Goal: Task Accomplishment & Management: Manage account settings

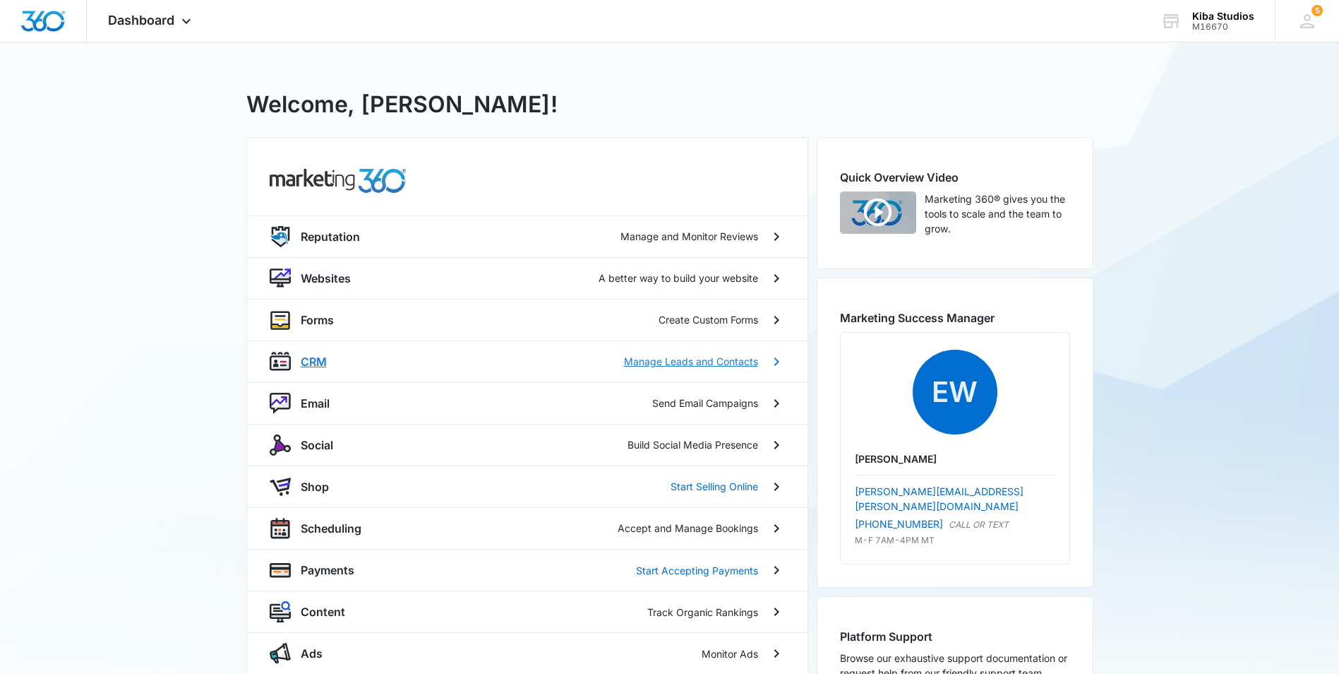
click at [309, 357] on p "CRM" at bounding box center [314, 361] width 26 height 17
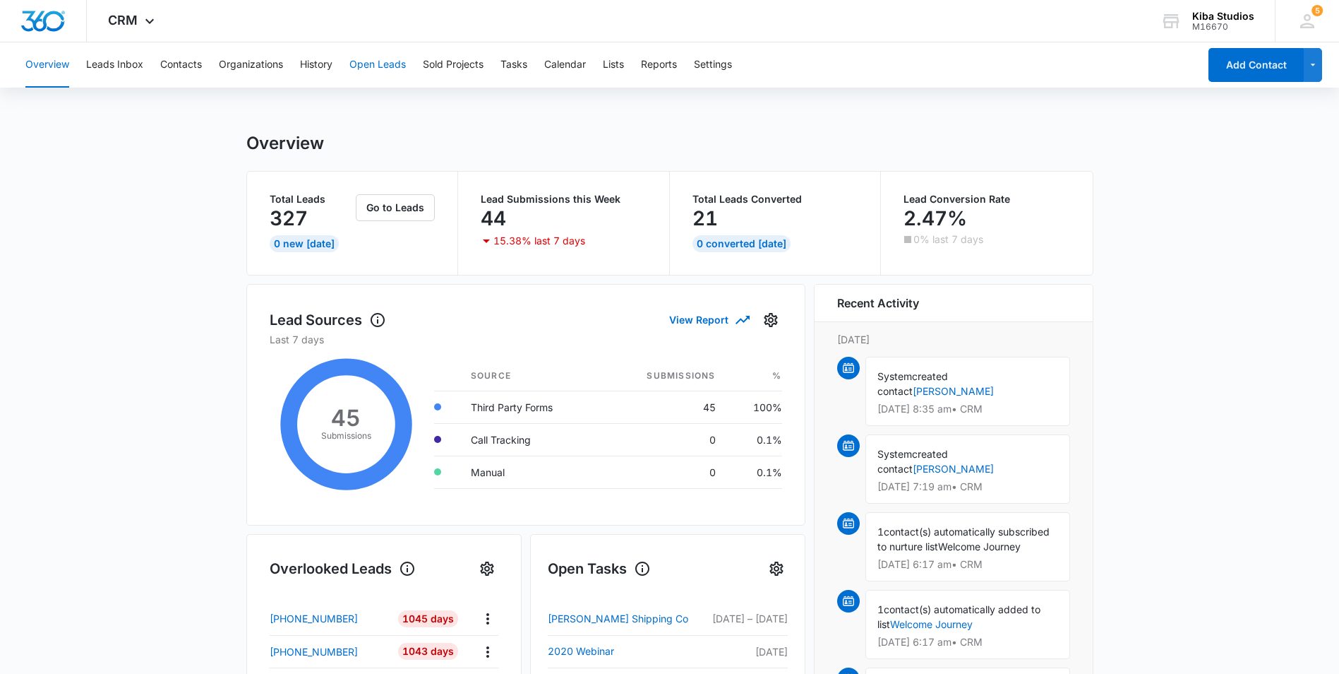
click at [371, 61] on button "Open Leads" at bounding box center [378, 64] width 56 height 45
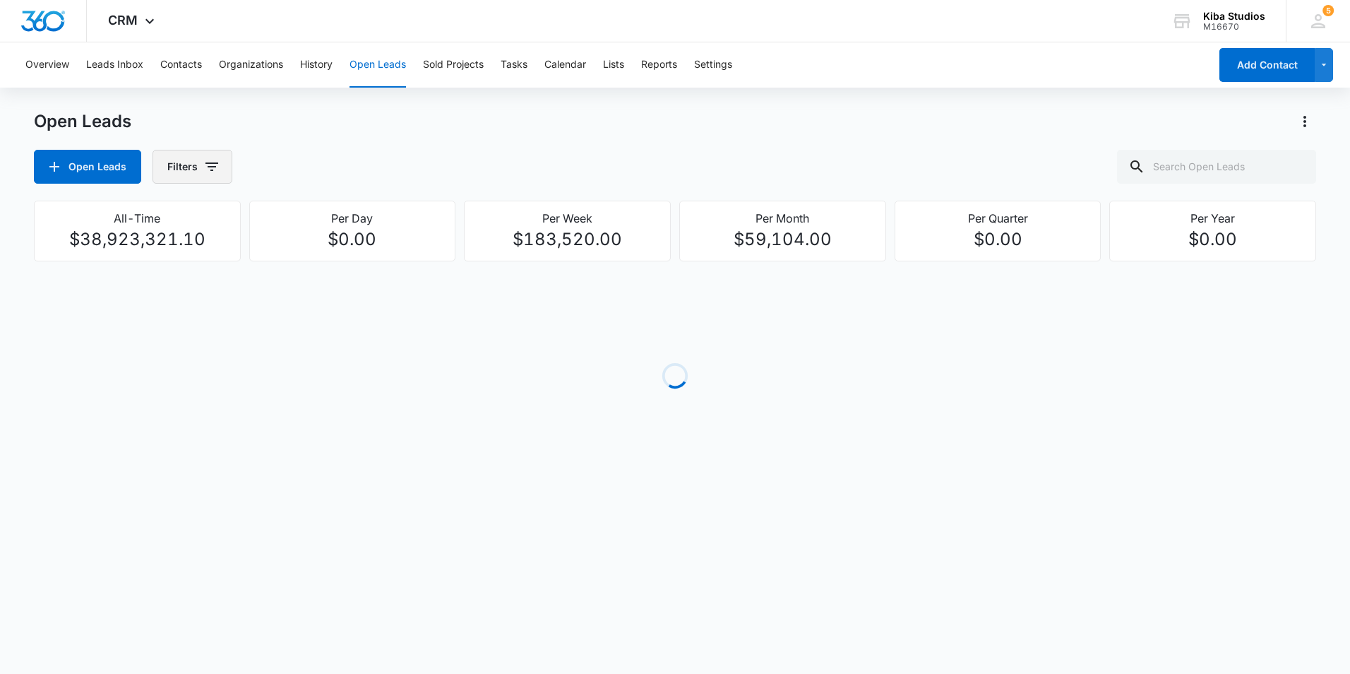
click at [210, 168] on icon "button" at bounding box center [211, 166] width 17 height 17
click at [316, 256] on icon "Show Assigned To filters" at bounding box center [319, 254] width 17 height 17
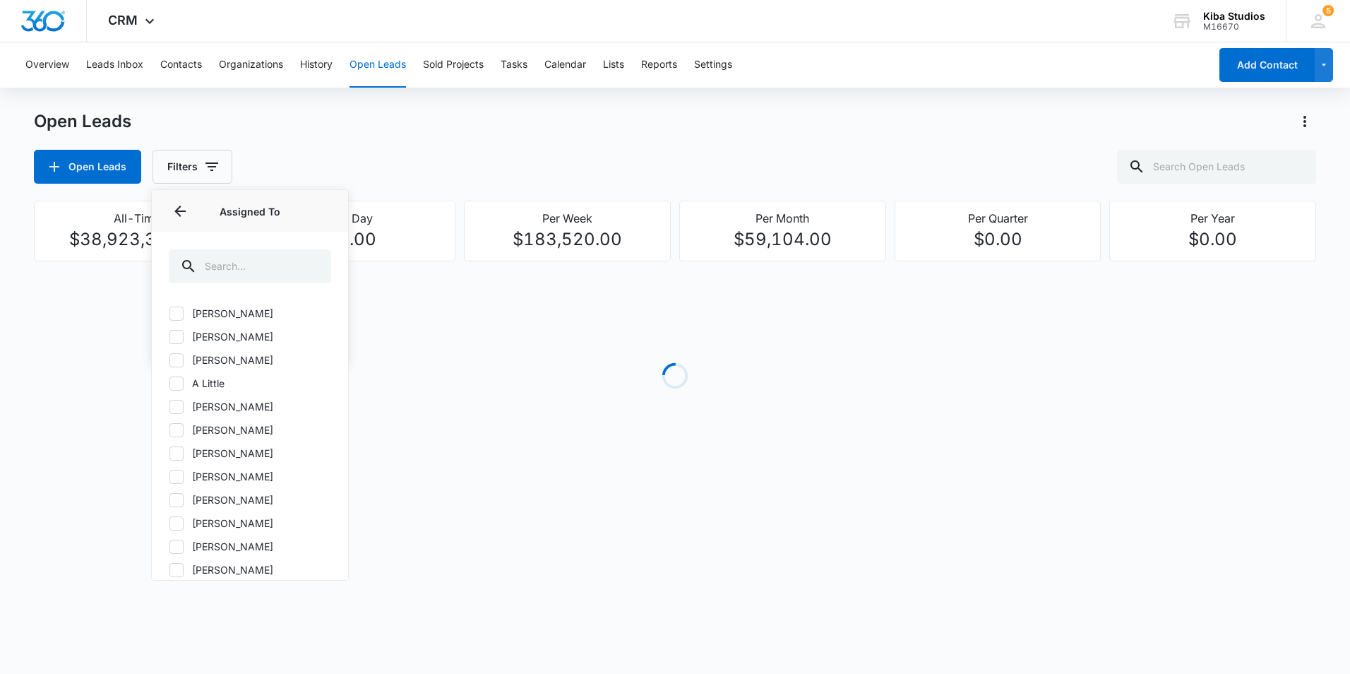
click at [175, 405] on icon at bounding box center [176, 406] width 13 height 13
click at [169, 406] on input "[PERSON_NAME]" at bounding box center [169, 406] width 1 height 1
checkbox input "true"
click at [683, 129] on div "Open Leads" at bounding box center [675, 121] width 1282 height 23
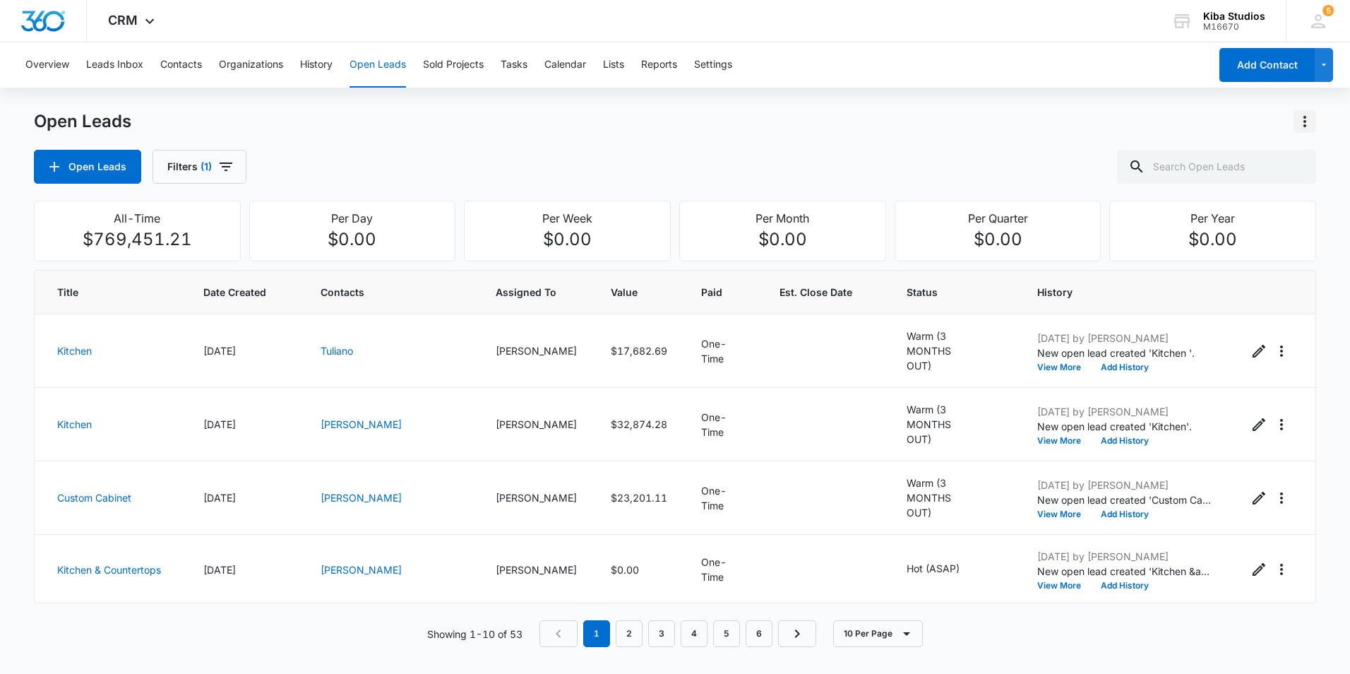
click at [1309, 119] on icon "Actions" at bounding box center [1304, 121] width 17 height 17
click at [1274, 179] on div "Export Open Leads" at bounding box center [1223, 182] width 115 height 10
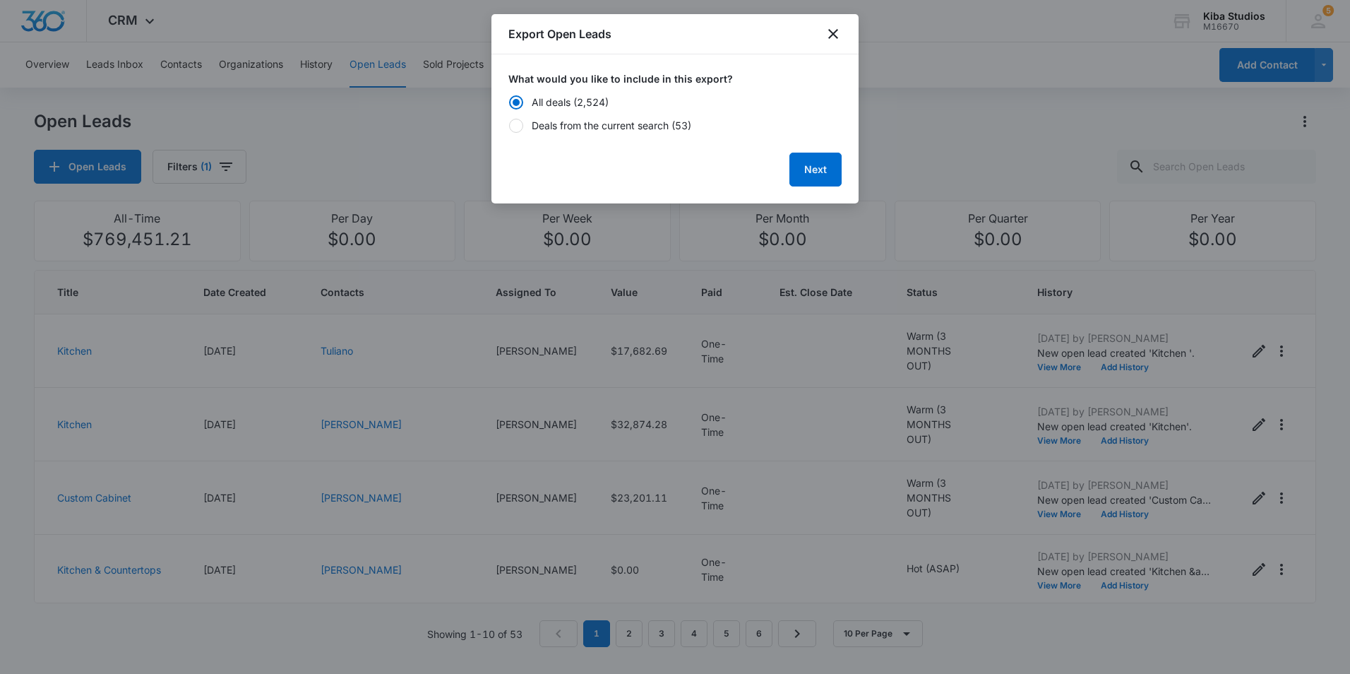
click at [585, 129] on div "Deals from the current search (53)" at bounding box center [612, 125] width 160 height 15
click at [509, 129] on input "Deals from the current search (53)" at bounding box center [508, 126] width 1 height 10
radio input "false"
radio input "true"
click at [806, 168] on button "Next" at bounding box center [815, 170] width 52 height 34
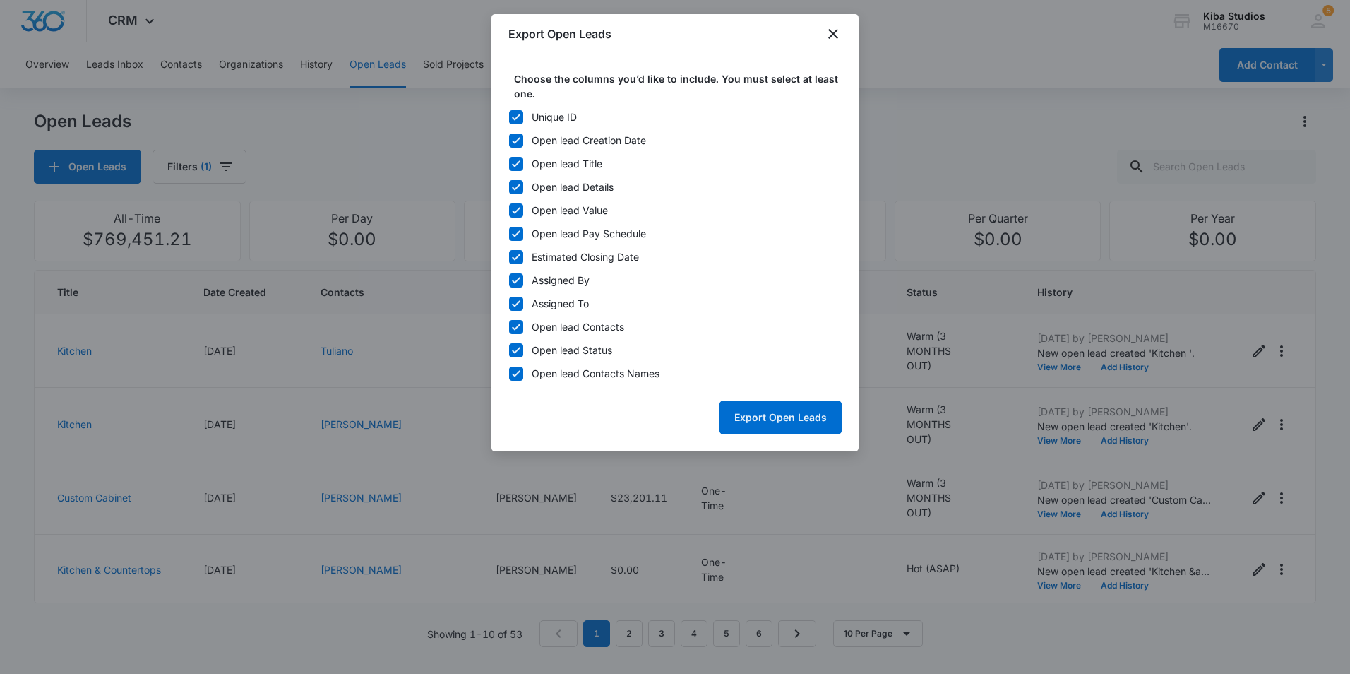
click at [520, 121] on icon at bounding box center [516, 117] width 13 height 13
click at [509, 121] on input "Unique ID" at bounding box center [508, 117] width 1 height 10
checkbox input "false"
click at [521, 282] on icon at bounding box center [516, 280] width 13 height 13
click at [509, 282] on input "Assigned By" at bounding box center [508, 280] width 1 height 10
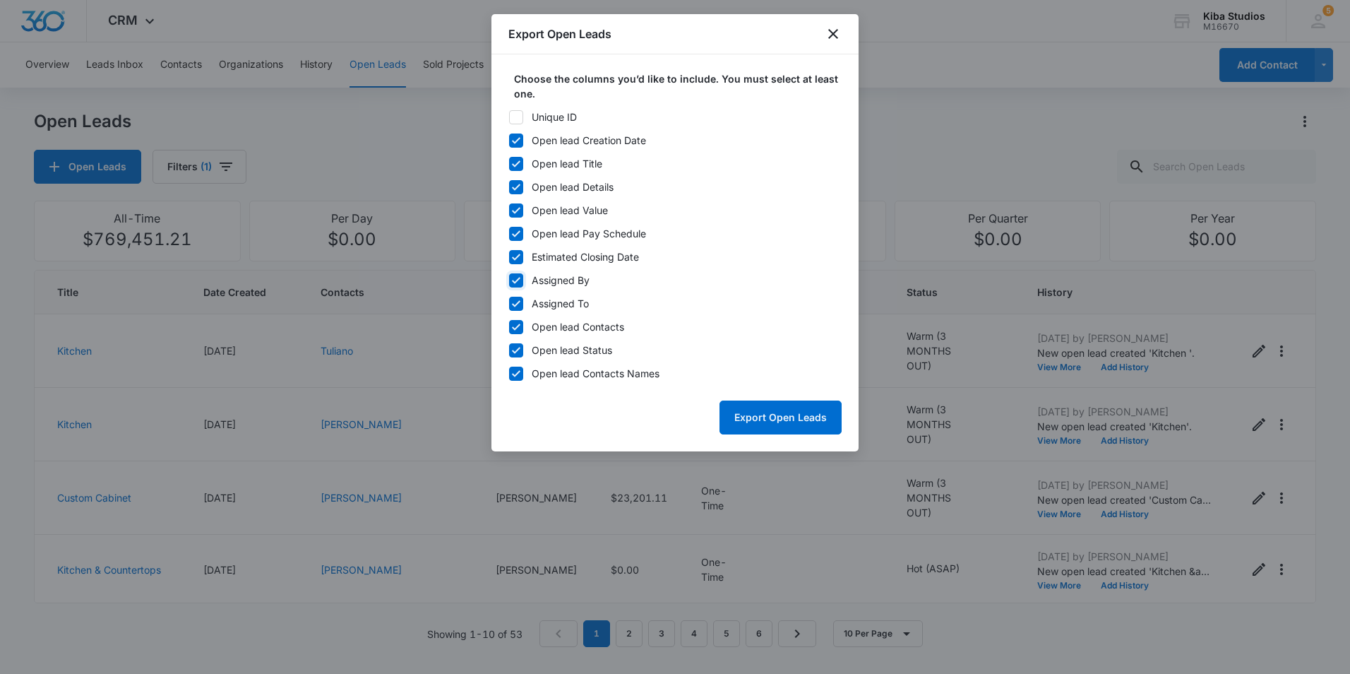
checkbox input "false"
click at [517, 307] on icon at bounding box center [516, 303] width 13 height 13
click at [509, 307] on input "Assigned To" at bounding box center [508, 304] width 1 height 10
checkbox input "false"
click at [517, 324] on icon at bounding box center [516, 327] width 13 height 13
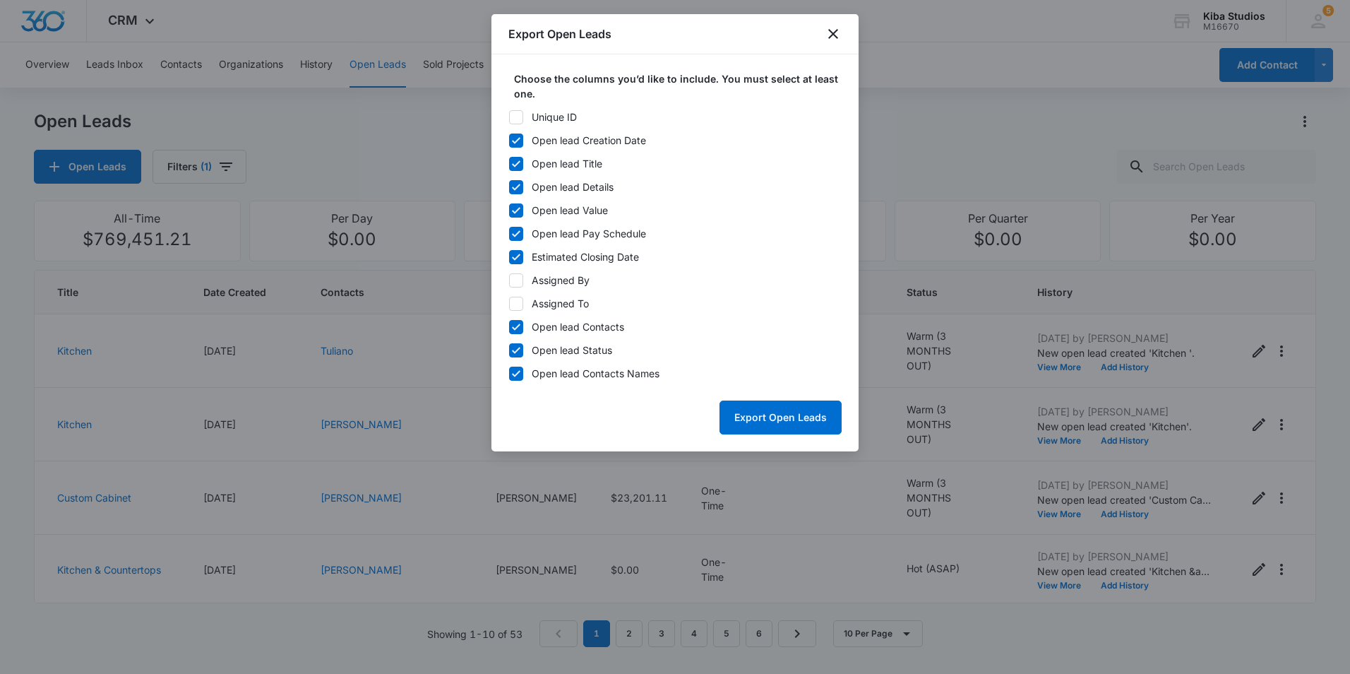
click at [509, 324] on input "Open lead Contacts" at bounding box center [508, 327] width 1 height 10
checkbox input "false"
click at [784, 414] on button "Export Open Leads" at bounding box center [780, 417] width 122 height 34
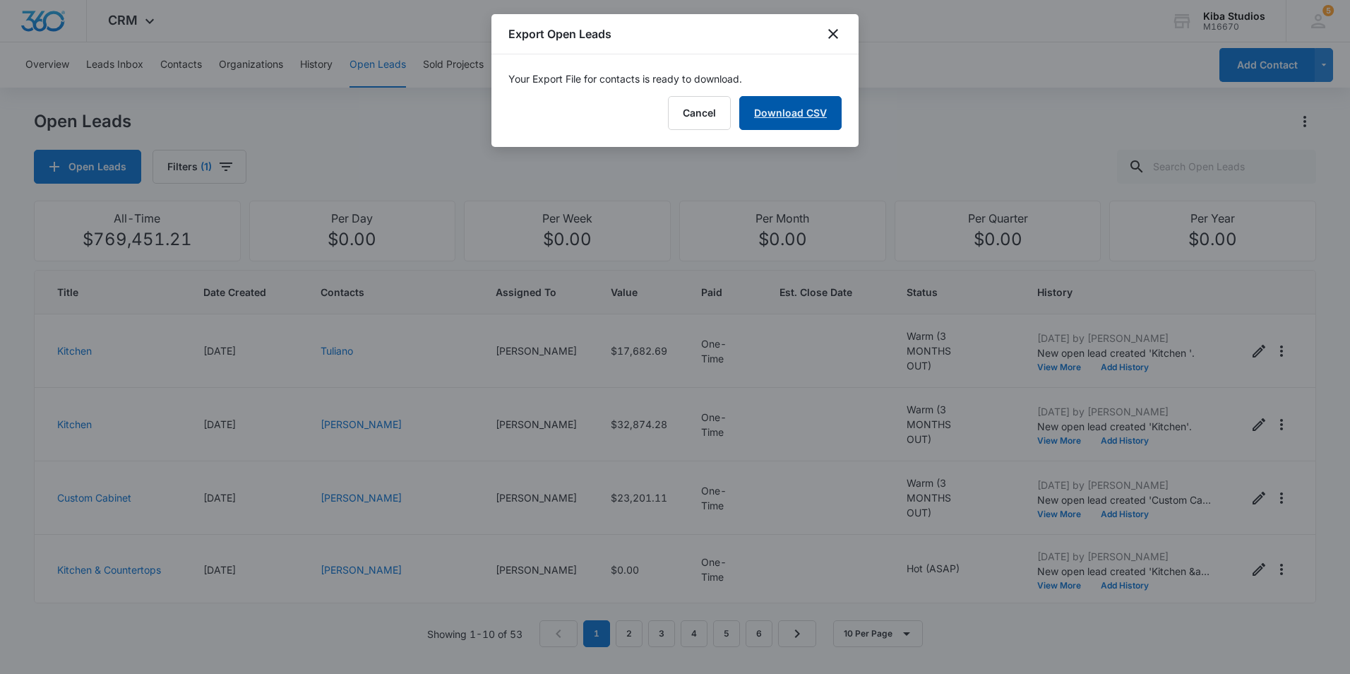
click at [804, 114] on link "Download CSV" at bounding box center [790, 113] width 102 height 34
click at [827, 32] on icon "close" at bounding box center [833, 33] width 17 height 17
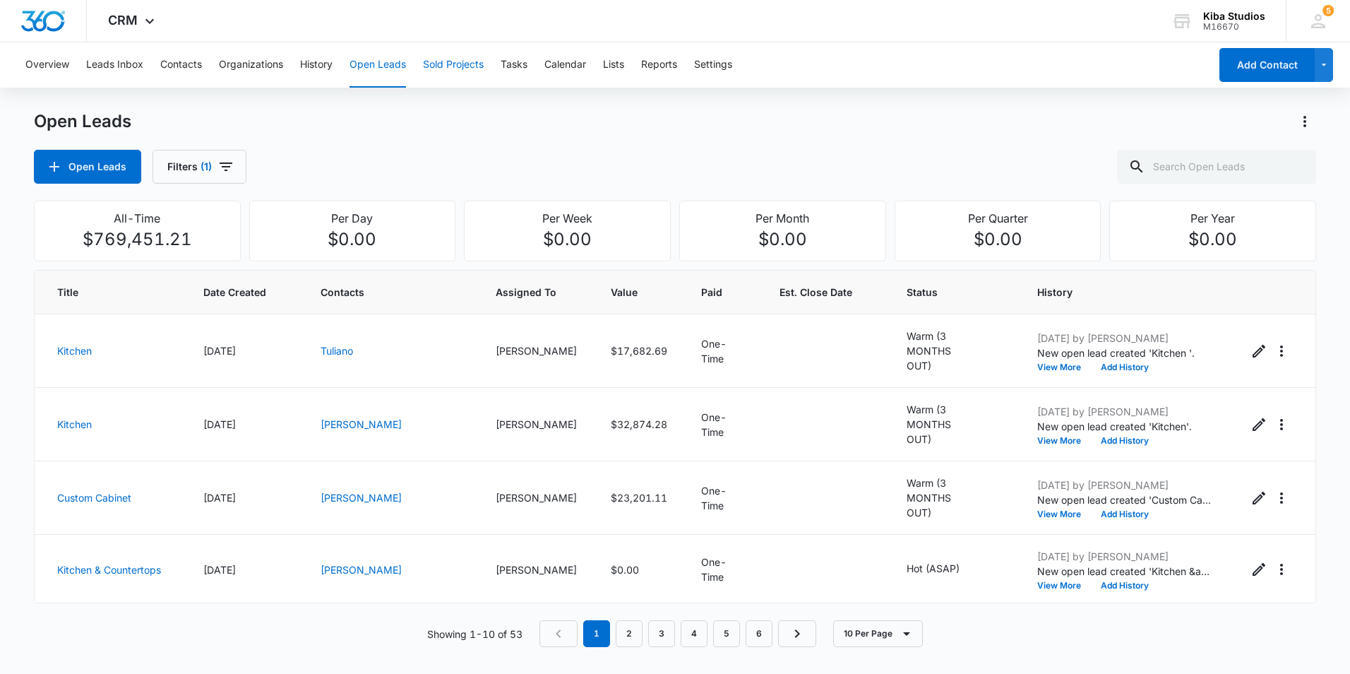
click at [436, 59] on button "Sold Projects" at bounding box center [453, 64] width 61 height 45
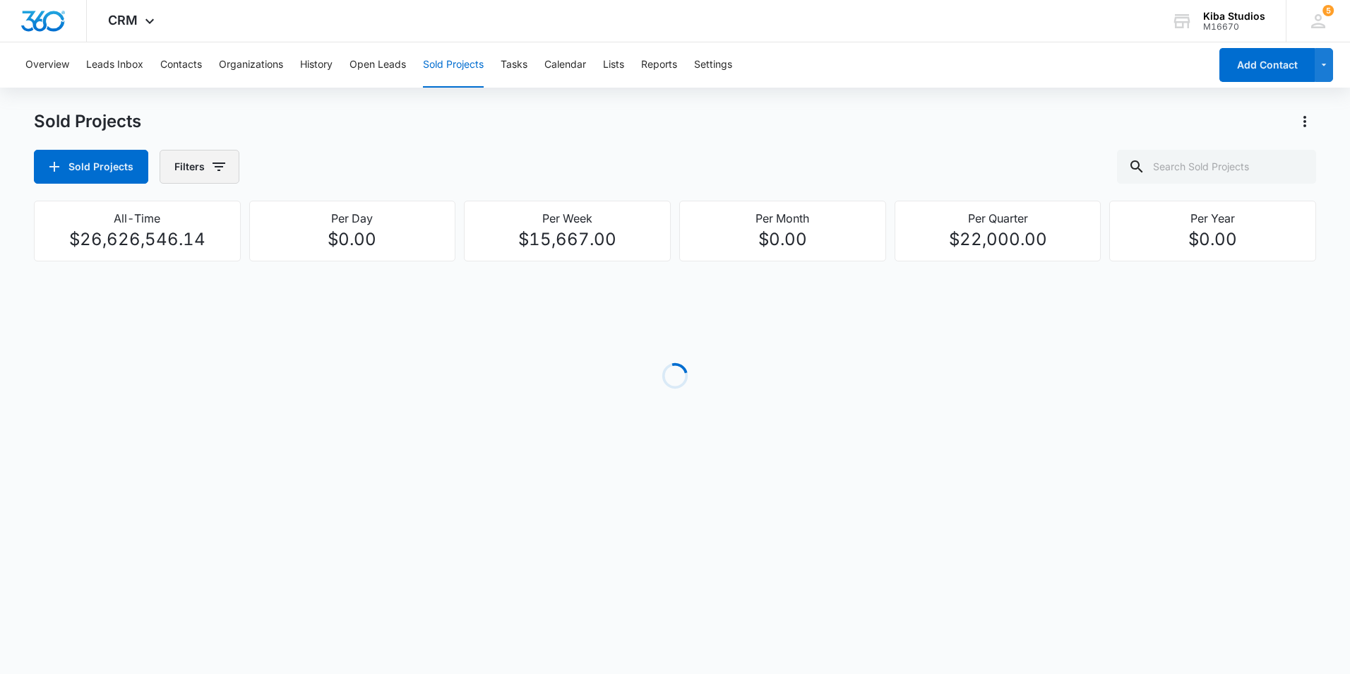
click at [222, 168] on icon "button" at bounding box center [218, 166] width 17 height 17
click at [330, 257] on icon "Show Assigned To filters" at bounding box center [326, 254] width 17 height 17
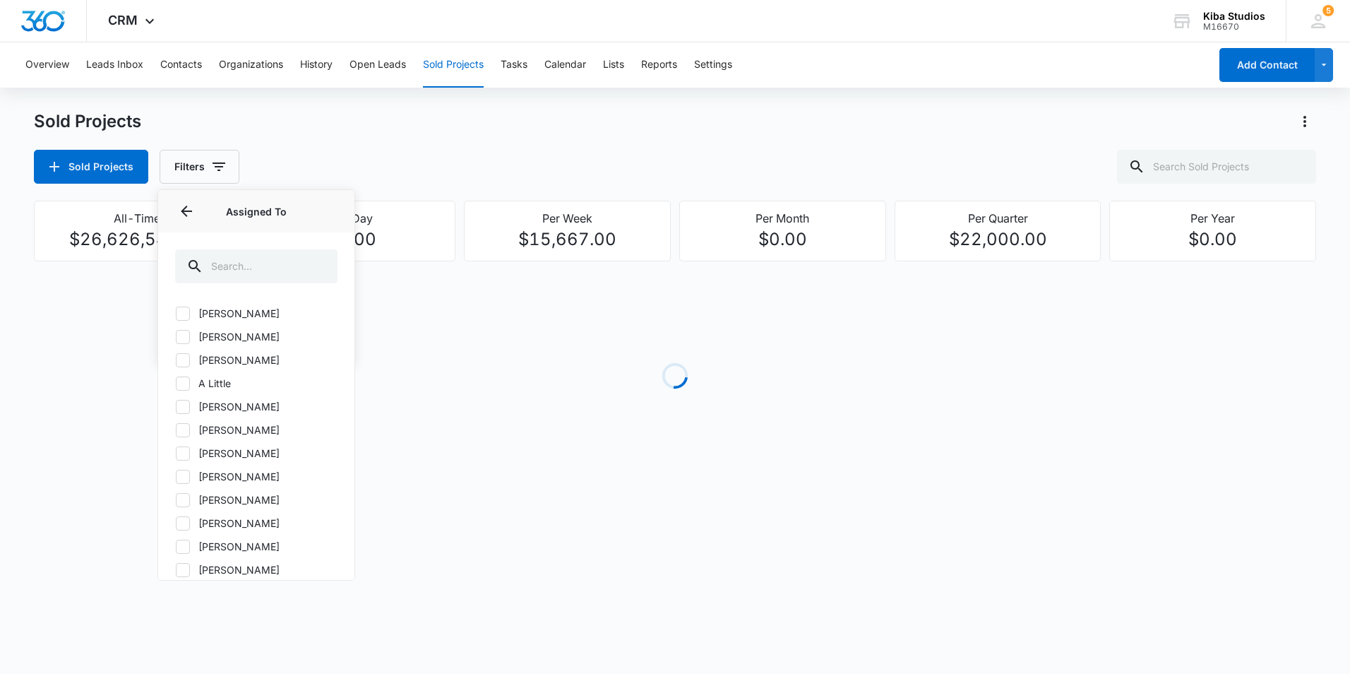
click at [187, 407] on icon at bounding box center [183, 406] width 13 height 13
click at [176, 407] on input "[PERSON_NAME]" at bounding box center [175, 406] width 1 height 1
checkbox input "true"
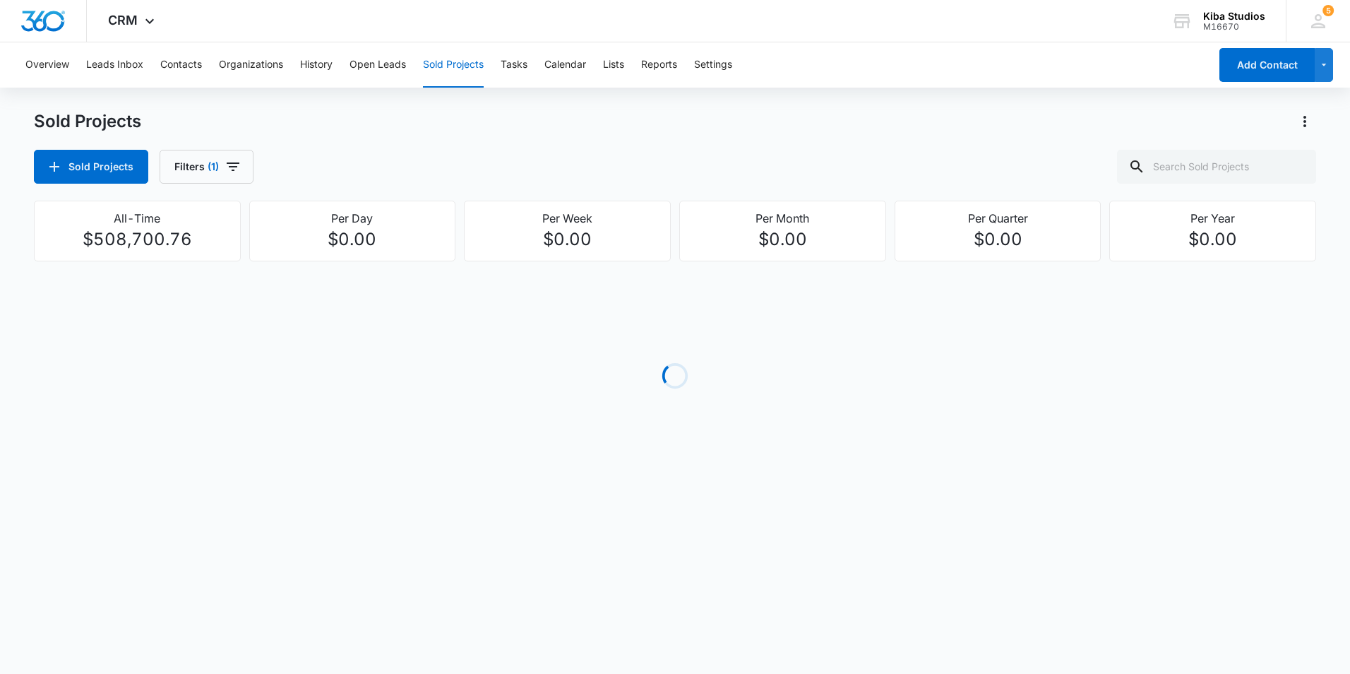
click at [852, 152] on div "Sold Projects Filters (1)" at bounding box center [675, 167] width 1282 height 34
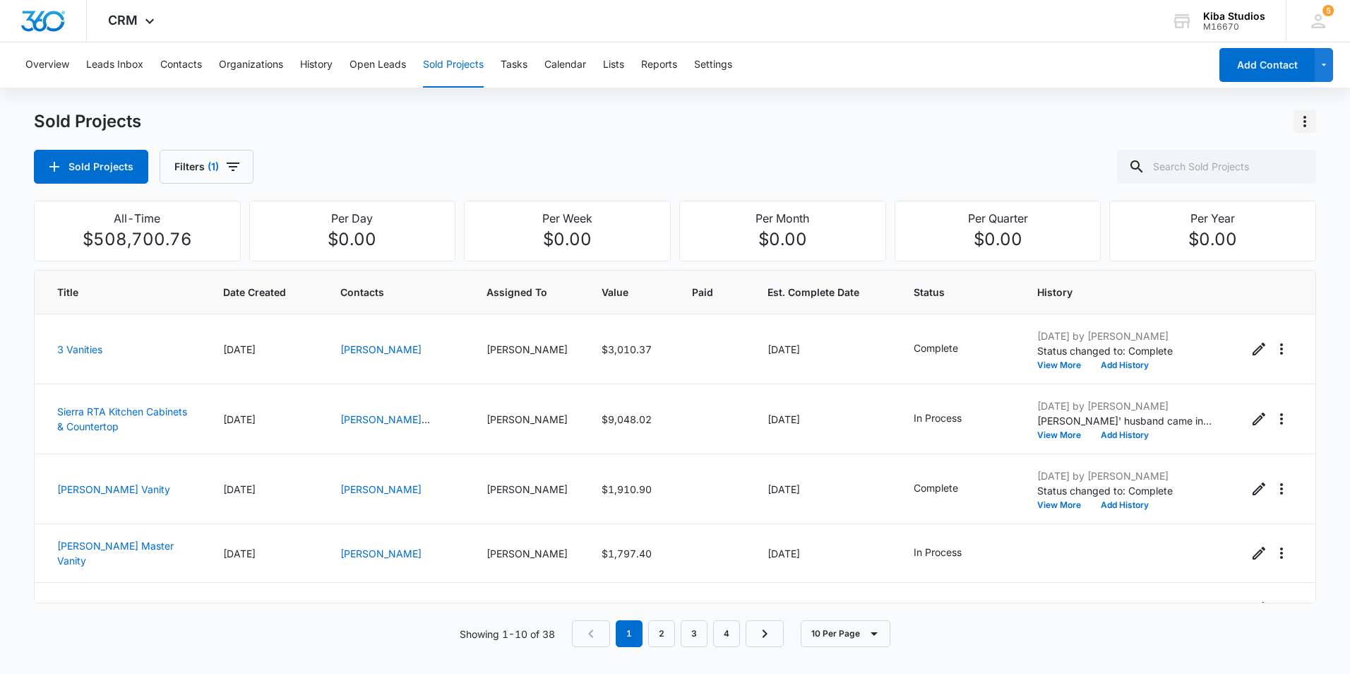
click at [1307, 121] on icon "Actions" at bounding box center [1304, 121] width 17 height 17
click at [1270, 181] on div "Export Sold Projects" at bounding box center [1221, 182] width 119 height 10
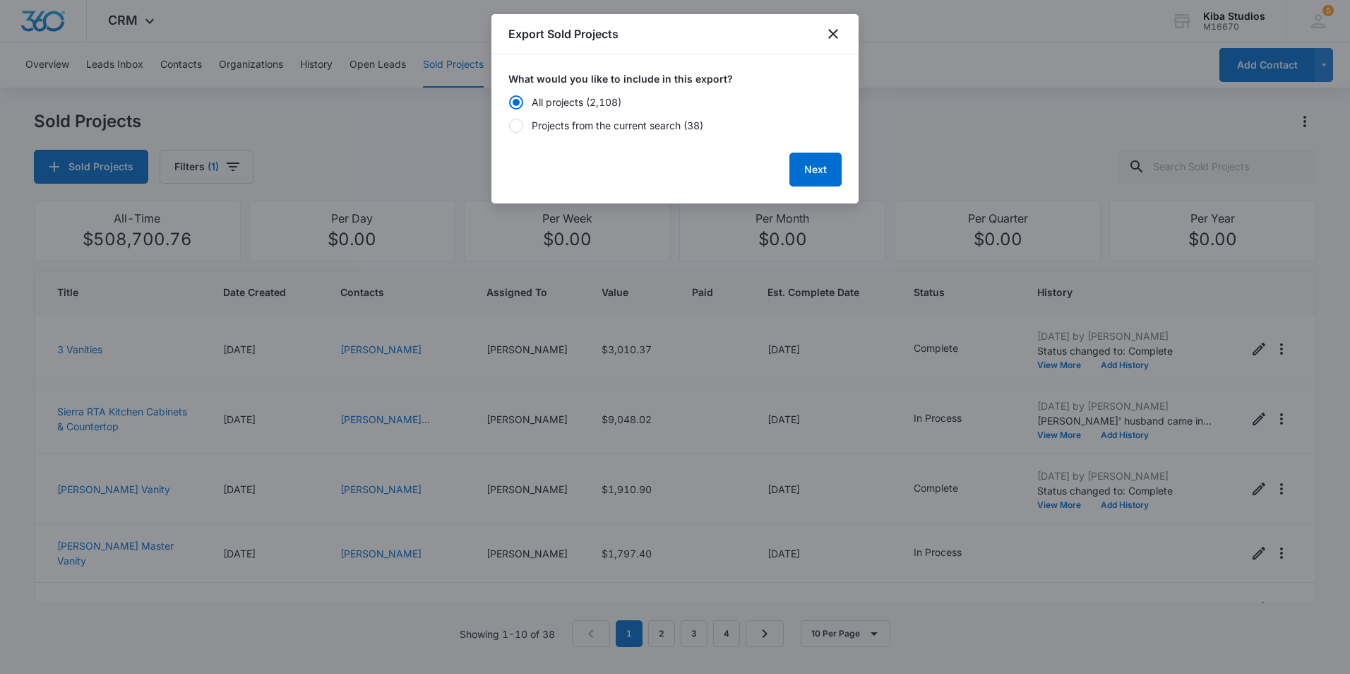
click at [626, 125] on div "Projects from the current search (38)" at bounding box center [618, 125] width 172 height 15
click at [509, 125] on input "Projects from the current search (38)" at bounding box center [508, 126] width 1 height 10
radio input "false"
radio input "true"
click at [827, 169] on button "Next" at bounding box center [815, 170] width 52 height 34
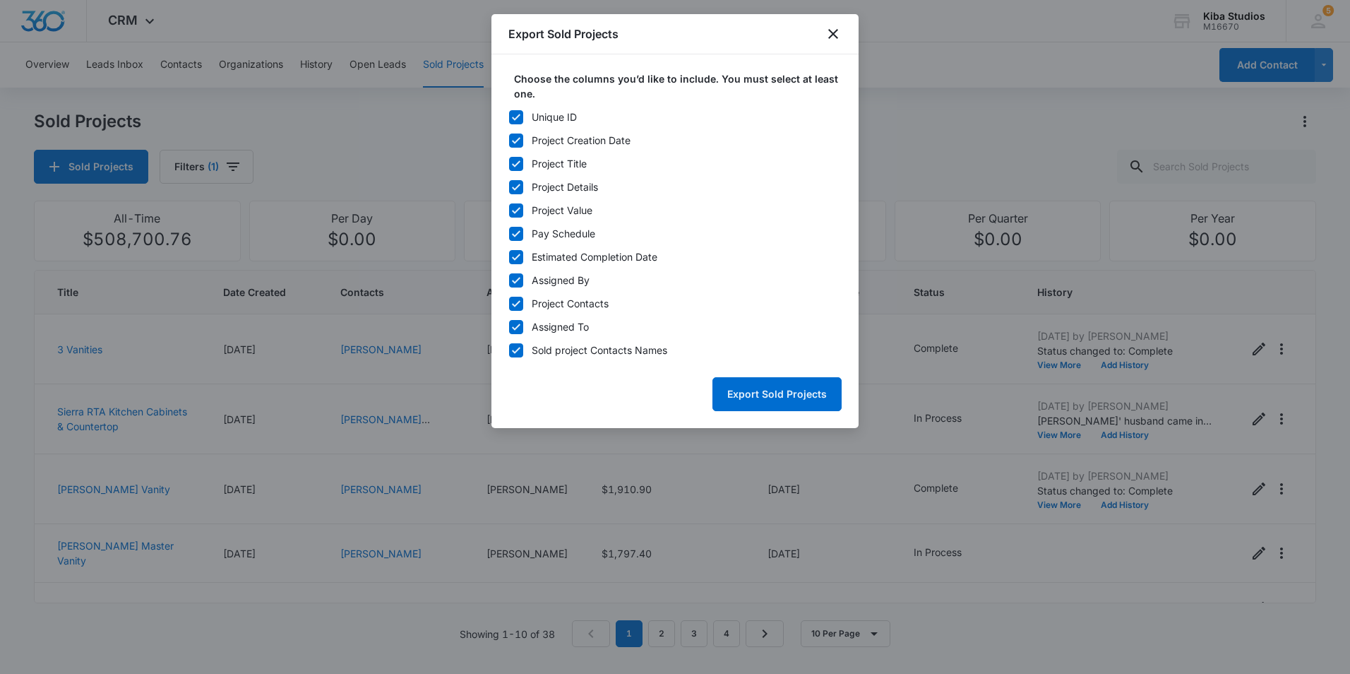
click at [515, 111] on icon at bounding box center [516, 117] width 13 height 13
click at [509, 112] on input "Unique ID" at bounding box center [508, 117] width 1 height 10
checkbox input "false"
click at [520, 274] on icon at bounding box center [516, 280] width 13 height 13
click at [509, 275] on input "Assigned By" at bounding box center [508, 280] width 1 height 10
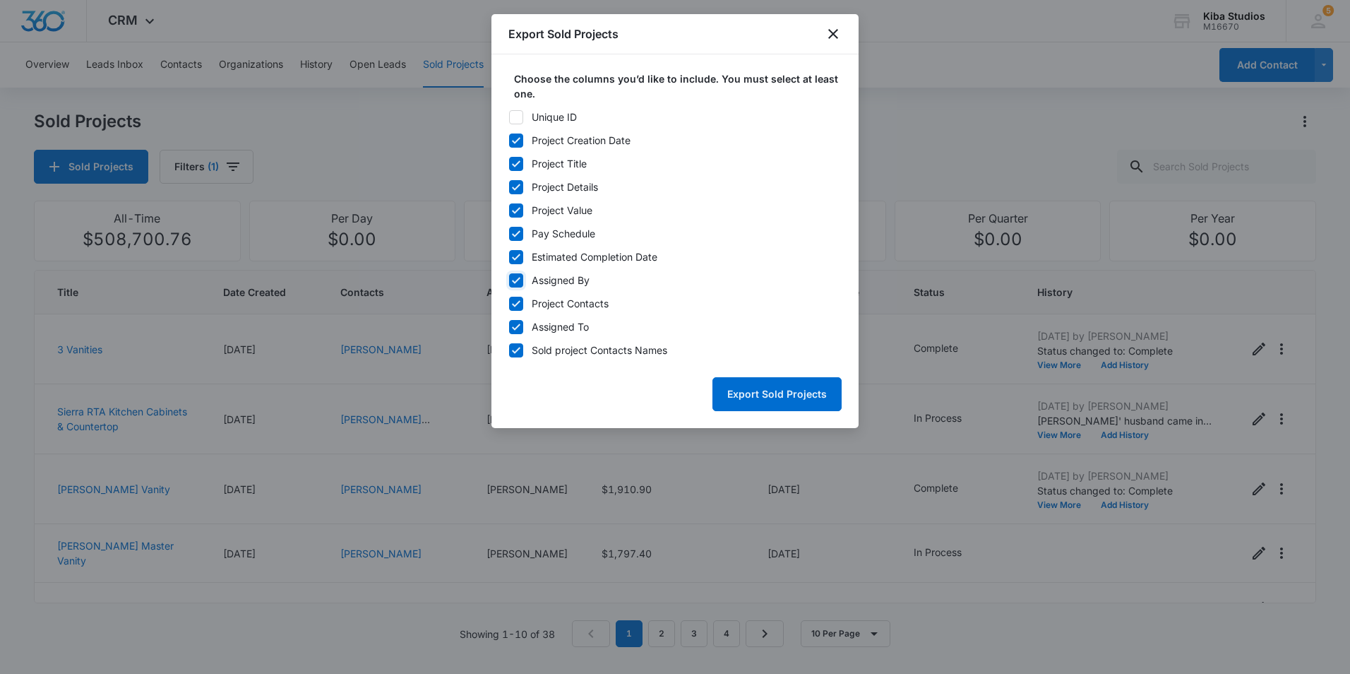
checkbox input "false"
click at [518, 304] on icon at bounding box center [516, 303] width 8 height 6
click at [509, 304] on input "Project Contacts" at bounding box center [508, 304] width 1 height 10
checkbox input "false"
click at [517, 325] on icon at bounding box center [516, 327] width 13 height 13
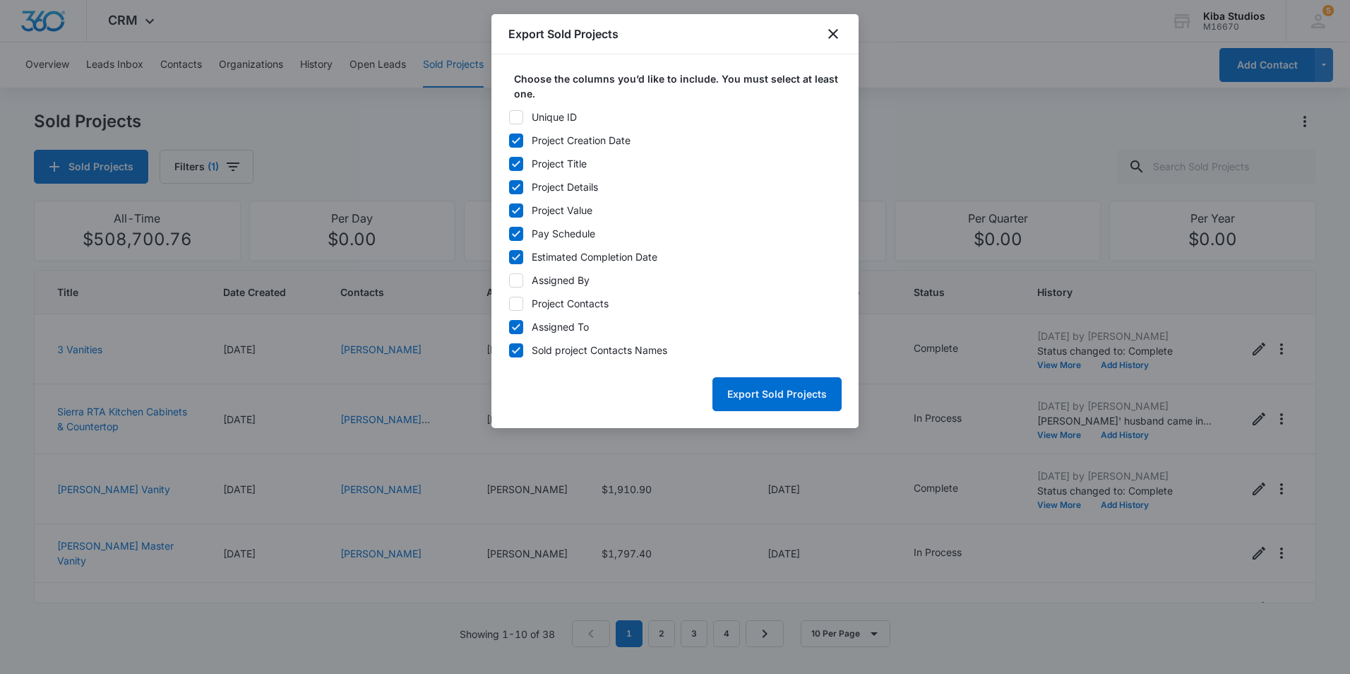
click at [509, 325] on input "Assigned To" at bounding box center [508, 327] width 1 height 10
checkbox input "false"
click at [764, 389] on button "Export Sold Projects" at bounding box center [776, 394] width 129 height 34
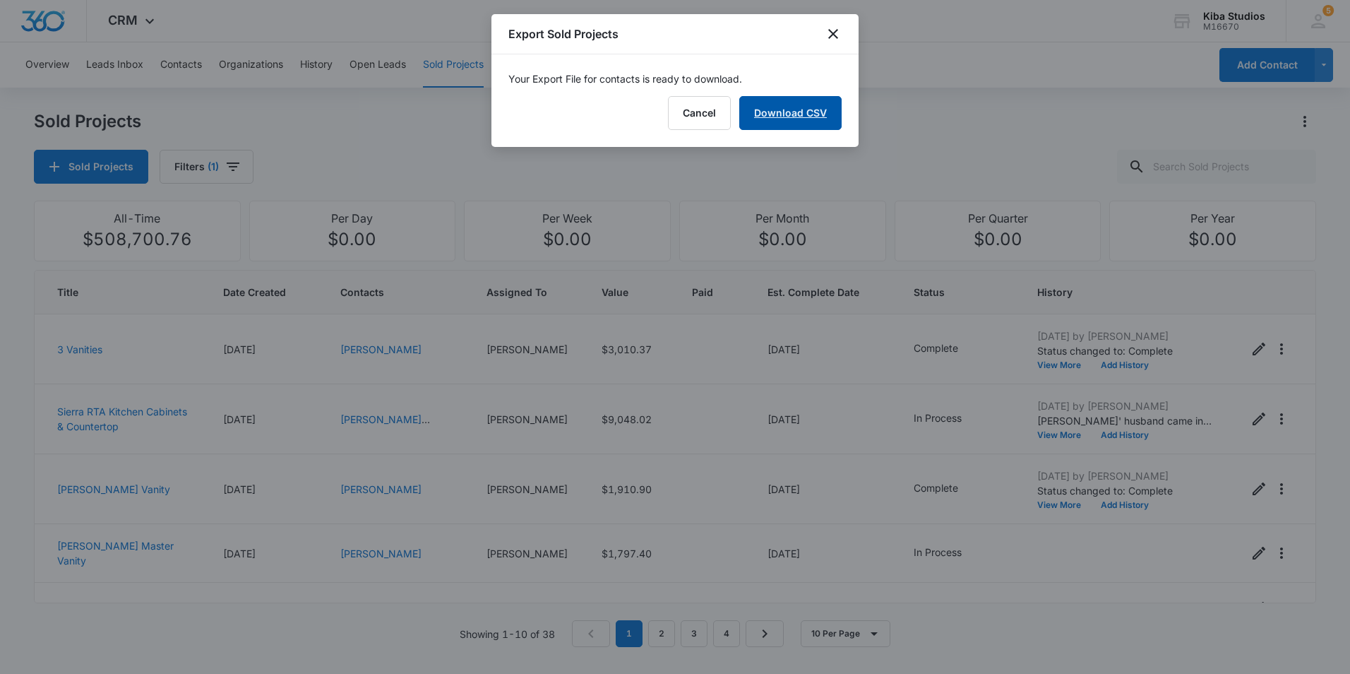
click at [799, 119] on link "Download CSV" at bounding box center [790, 113] width 102 height 34
